Goal: Information Seeking & Learning: Learn about a topic

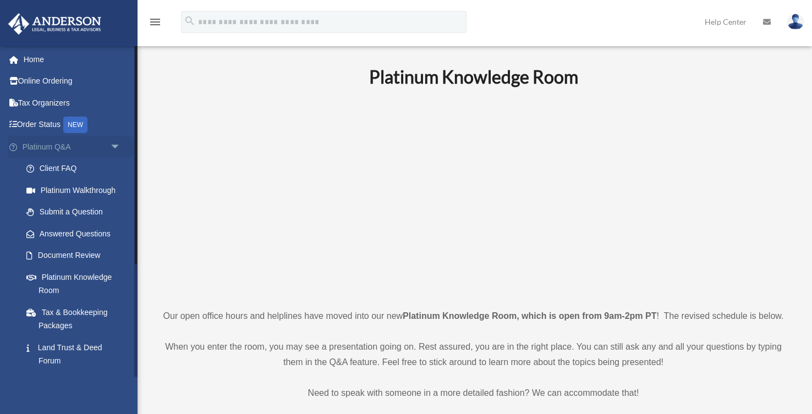
click at [40, 148] on link "Platinum Q&A arrow_drop_down" at bounding box center [73, 147] width 130 height 22
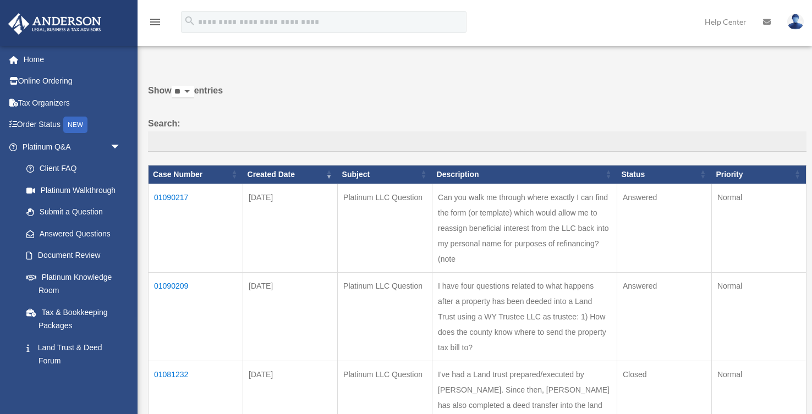
scroll to position [21, 0]
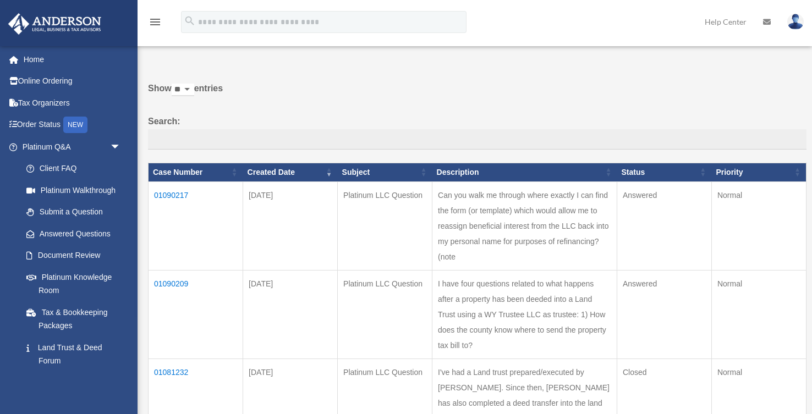
click at [166, 193] on td "01090217" at bounding box center [196, 226] width 95 height 89
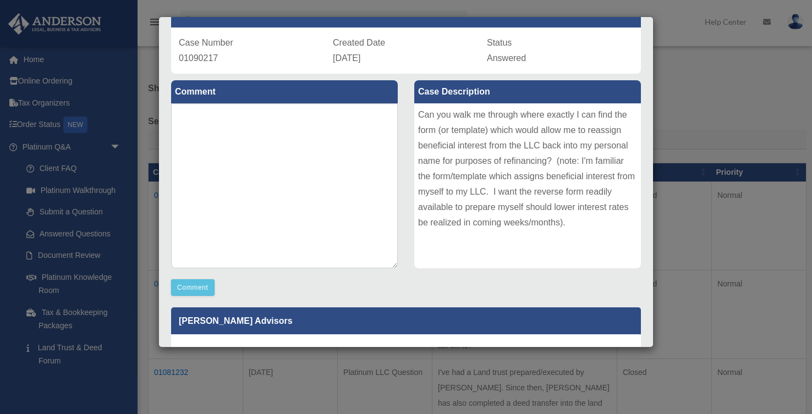
scroll to position [0, 0]
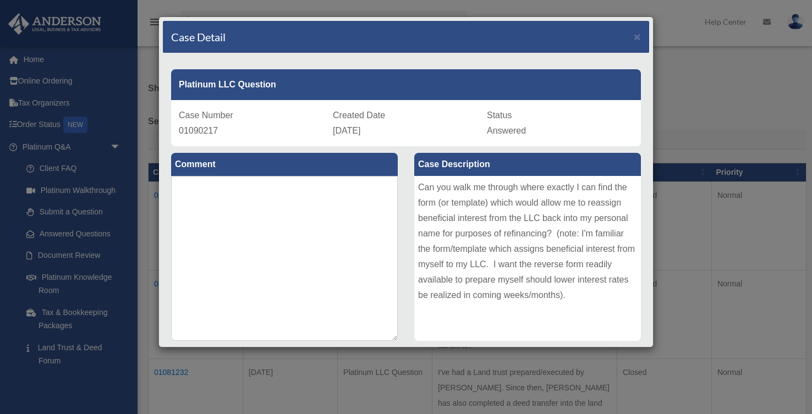
click at [697, 107] on div "Case Detail × Platinum LLC Question Case Number 01090217 Created Date August 26…" at bounding box center [406, 207] width 812 height 414
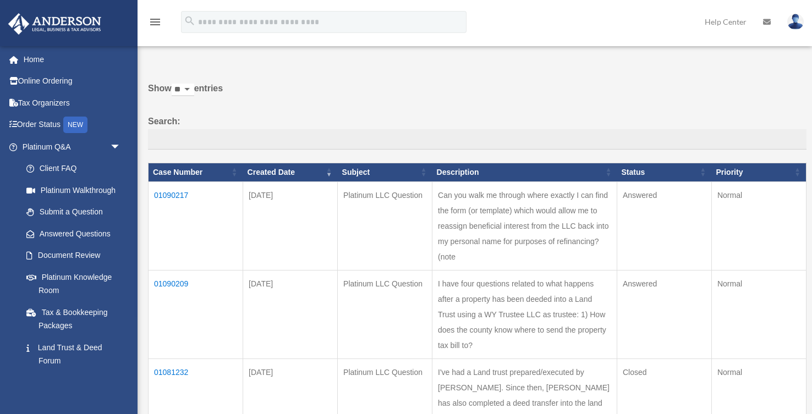
click at [167, 296] on td "01090209" at bounding box center [196, 314] width 95 height 89
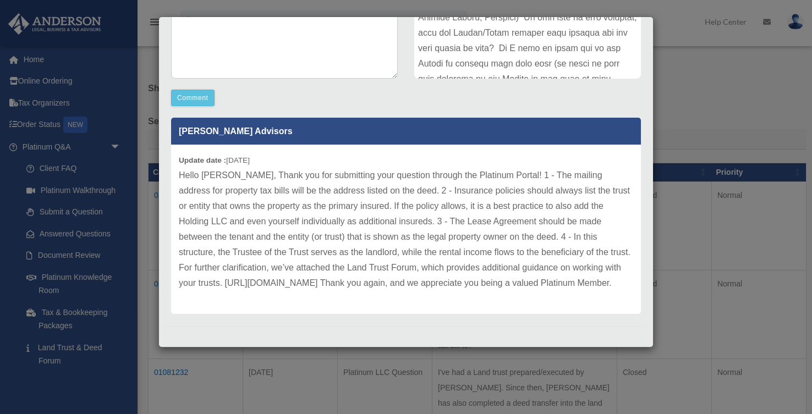
scroll to position [276, 0]
drag, startPoint x: 653, startPoint y: 217, endPoint x: 655, endPoint y: 181, distance: 35.8
click at [655, 181] on div "Case Detail × Platinum LLC Question Case Number 01090209 Created Date August 26…" at bounding box center [406, 207] width 812 height 414
drag, startPoint x: 277, startPoint y: 285, endPoint x: 174, endPoint y: 117, distance: 196.9
click at [174, 118] on div "Anderson Advisors Update date : 08-27-2025" at bounding box center [406, 216] width 470 height 197
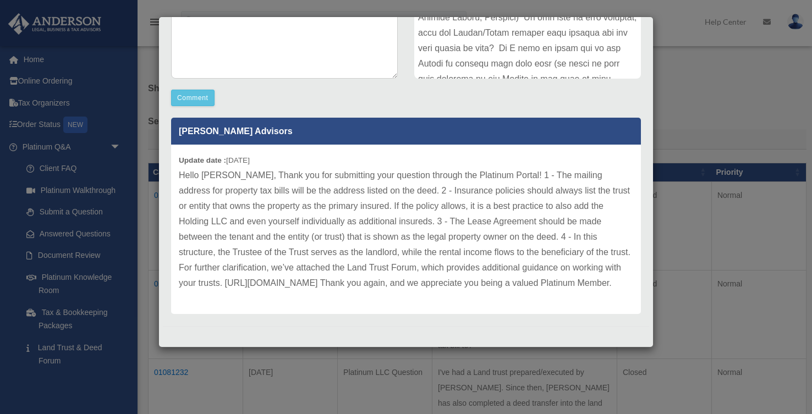
drag, startPoint x: 179, startPoint y: 160, endPoint x: 301, endPoint y: 266, distance: 161.1
click at [301, 266] on p "Hello Mehul, Thank you for submitting your question through the Platinum Portal…" at bounding box center [406, 229] width 455 height 123
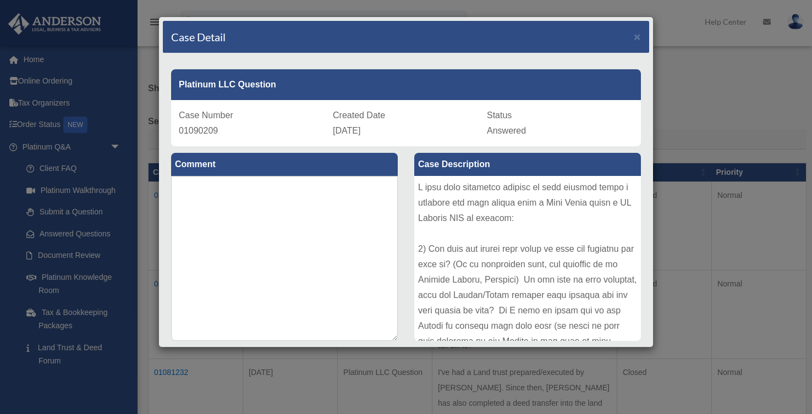
click at [754, 122] on div "Case Detail × Platinum LLC Question Case Number 01090209 Created Date August 26…" at bounding box center [406, 207] width 812 height 414
